Goal: Task Accomplishment & Management: Use online tool/utility

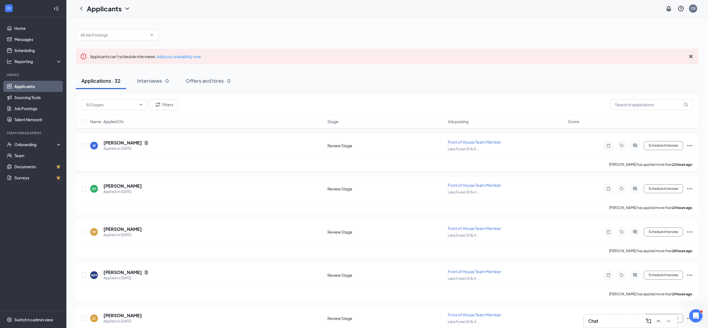
click at [689, 145] on icon "Ellipses" at bounding box center [689, 145] width 5 height 1
click at [658, 263] on p "Print applicant" at bounding box center [665, 262] width 48 height 6
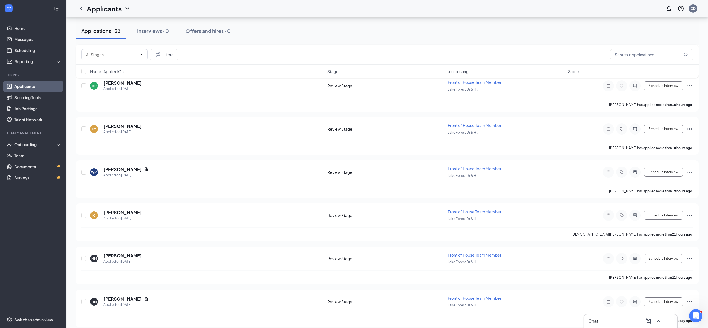
scroll to position [102, 0]
click at [690, 84] on icon "Ellipses" at bounding box center [689, 86] width 7 height 7
click at [651, 201] on p "Print applicant" at bounding box center [665, 203] width 48 height 6
click at [690, 127] on icon "Ellipses" at bounding box center [689, 129] width 7 height 7
click at [652, 245] on p "Print applicant" at bounding box center [665, 245] width 48 height 6
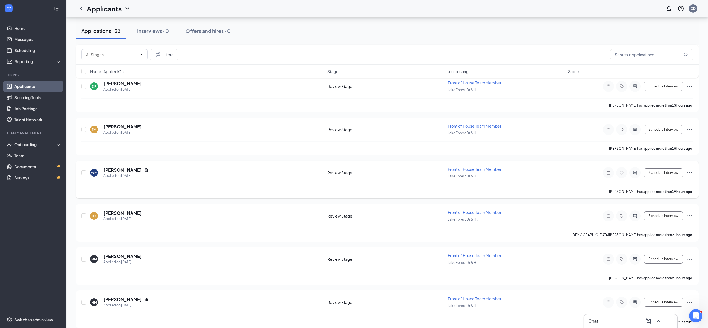
click at [690, 170] on icon "Ellipses" at bounding box center [689, 172] width 7 height 7
click at [653, 288] on p "Print applicant" at bounding box center [665, 288] width 48 height 6
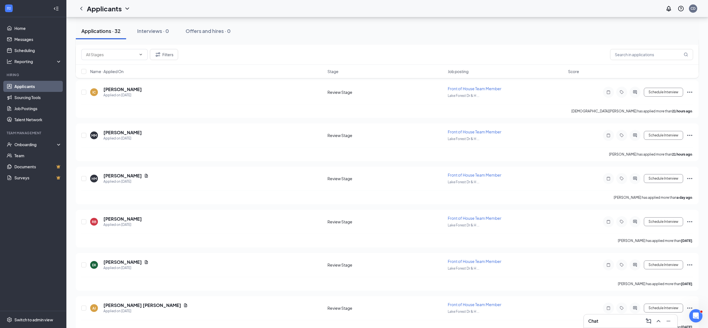
scroll to position [228, 0]
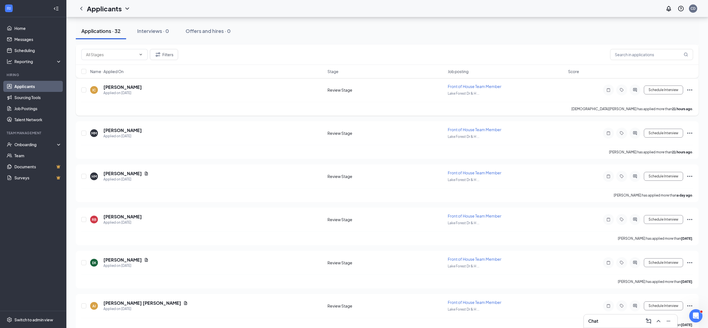
click at [690, 88] on icon "Ellipses" at bounding box center [689, 90] width 7 height 7
click at [657, 204] on p "Print applicant" at bounding box center [665, 205] width 48 height 6
click at [691, 130] on icon "Ellipses" at bounding box center [689, 133] width 7 height 7
click at [654, 247] on p "Print applicant" at bounding box center [665, 248] width 48 height 6
